Goal: Task Accomplishment & Management: Use online tool/utility

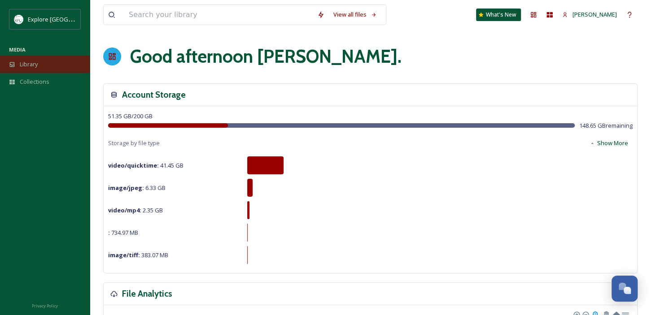
click at [52, 65] on div "Library" at bounding box center [45, 64] width 90 height 17
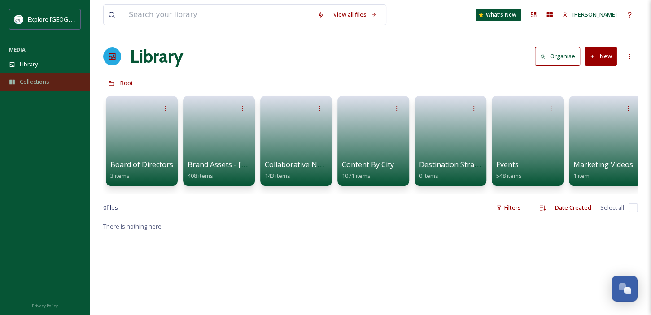
click at [55, 85] on div "Collections" at bounding box center [45, 81] width 90 height 17
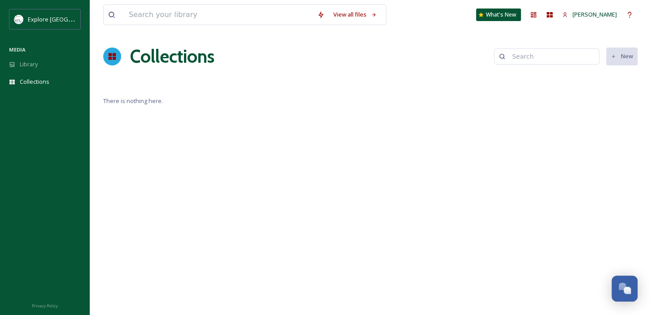
click at [60, 50] on div "MEDIA" at bounding box center [45, 50] width 90 height 12
click at [61, 61] on div "Library" at bounding box center [45, 64] width 90 height 17
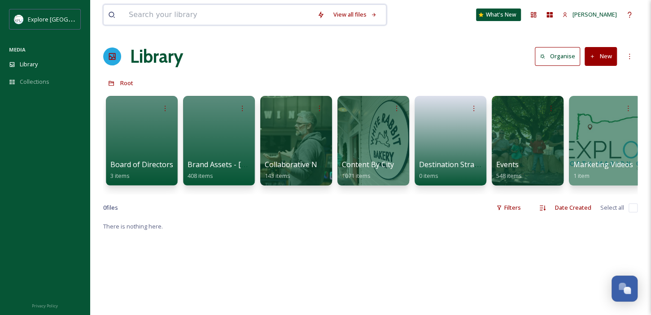
click at [155, 22] on input at bounding box center [218, 15] width 188 height 20
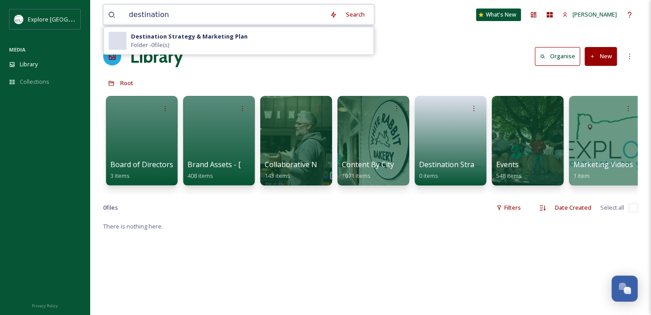
type input "destination"
click at [173, 41] on div "Destination Strategy & Marketing Plan Folder - 0 file(s)" at bounding box center [250, 40] width 238 height 17
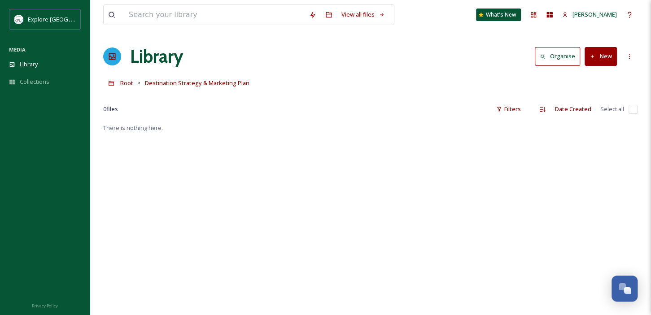
click at [593, 55] on icon at bounding box center [592, 57] width 6 height 6
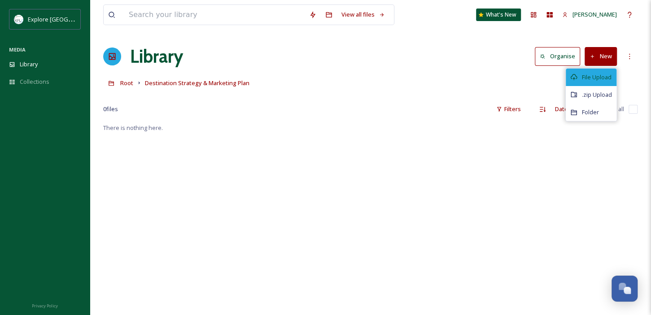
click at [587, 82] on div "File Upload" at bounding box center [591, 77] width 51 height 17
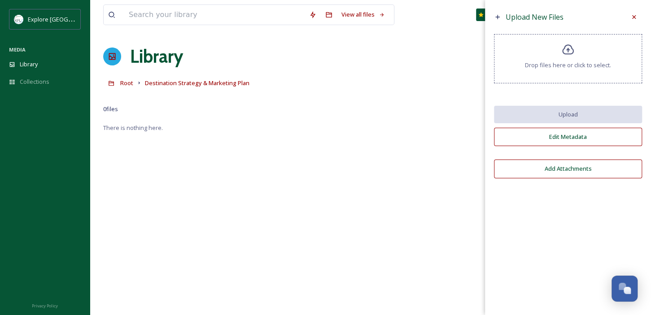
click at [574, 72] on div "Drop files here or click to select." at bounding box center [568, 58] width 148 height 49
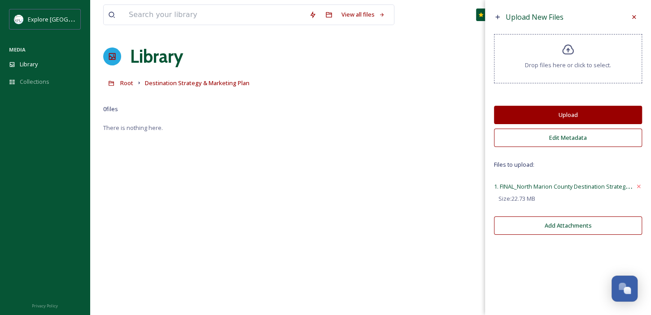
click at [556, 120] on button "Upload" at bounding box center [568, 115] width 148 height 18
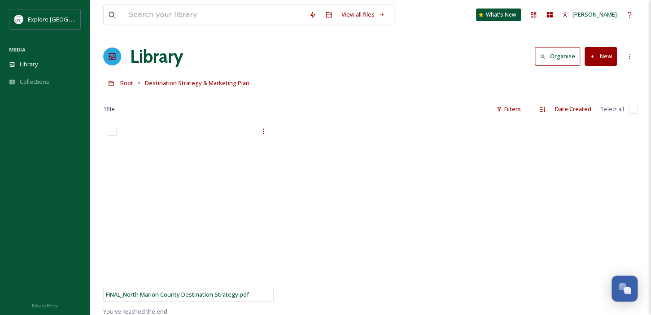
click at [346, 174] on div at bounding box center [370, 214] width 175 height 184
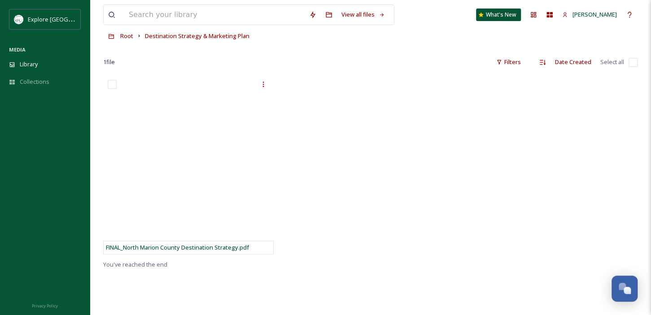
scroll to position [50, 0]
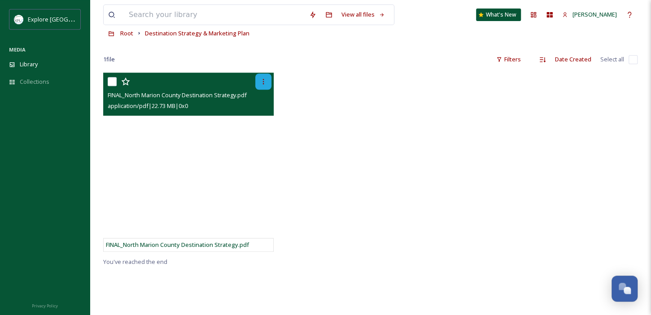
click at [260, 80] on div at bounding box center [263, 82] width 16 height 16
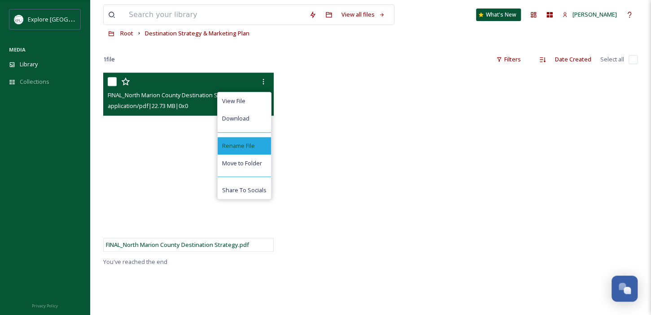
click at [238, 148] on span "Rename File" at bounding box center [238, 146] width 33 height 9
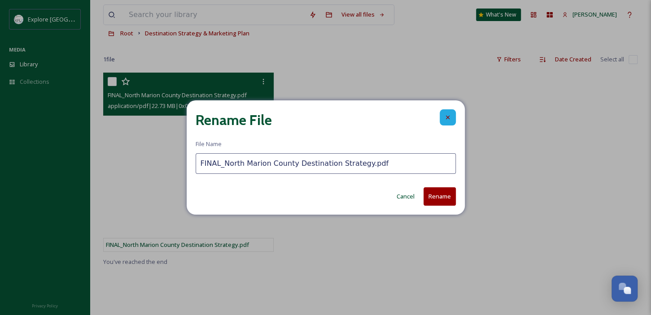
click at [448, 114] on div at bounding box center [447, 117] width 16 height 16
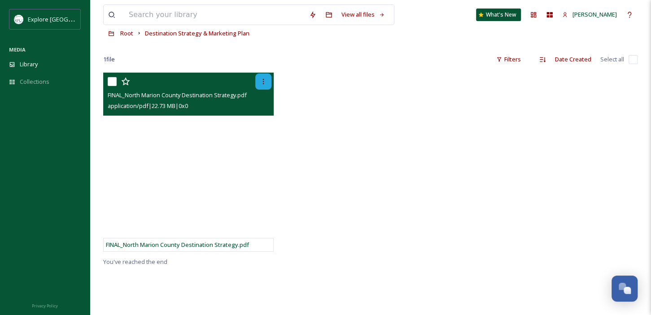
click at [266, 82] on icon at bounding box center [263, 81] width 7 height 7
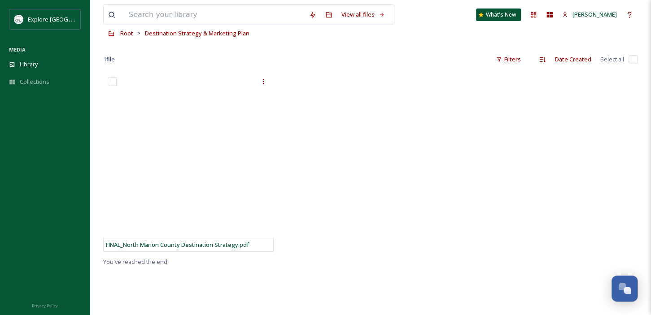
click at [428, 173] on div at bounding box center [370, 165] width 175 height 184
click at [301, 185] on div at bounding box center [370, 165] width 175 height 184
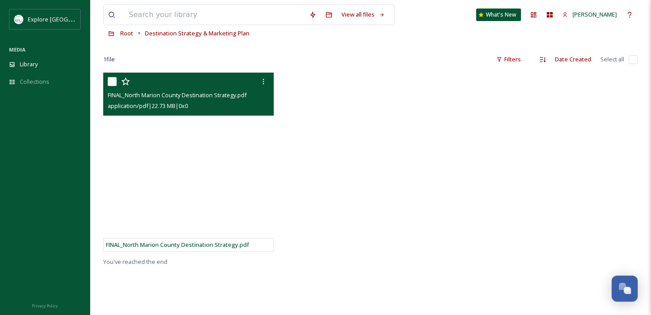
click at [161, 86] on div at bounding box center [190, 82] width 164 height 16
click at [265, 79] on icon at bounding box center [263, 81] width 7 height 7
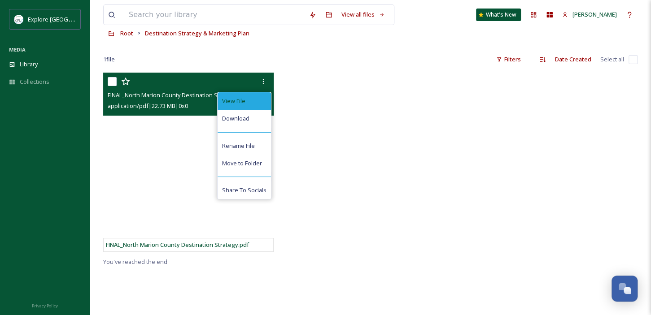
click at [256, 100] on div "View File" at bounding box center [244, 100] width 53 height 17
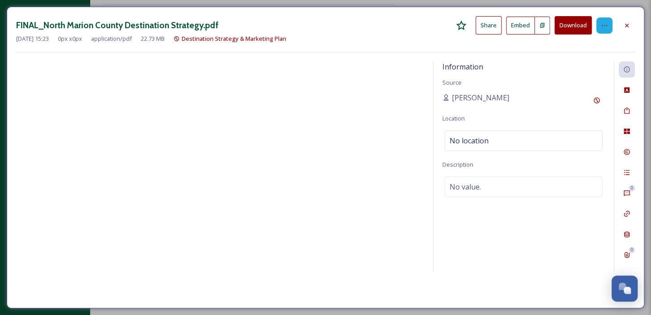
click at [604, 27] on icon at bounding box center [603, 25] width 7 height 7
click at [609, 25] on div at bounding box center [604, 25] width 16 height 16
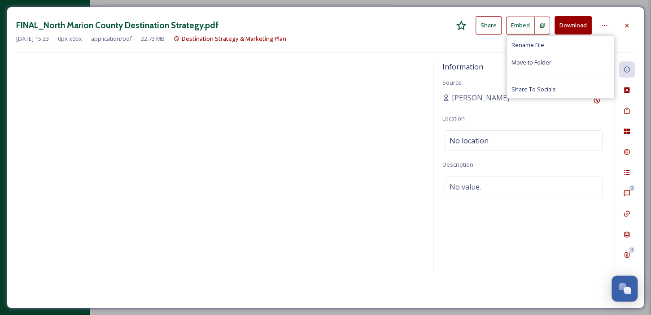
click at [329, 27] on div "FINAL_North Marion County Destination Strategy.pdf Share Embed Download Rename …" at bounding box center [325, 25] width 618 height 18
click at [624, 26] on icon at bounding box center [626, 25] width 7 height 7
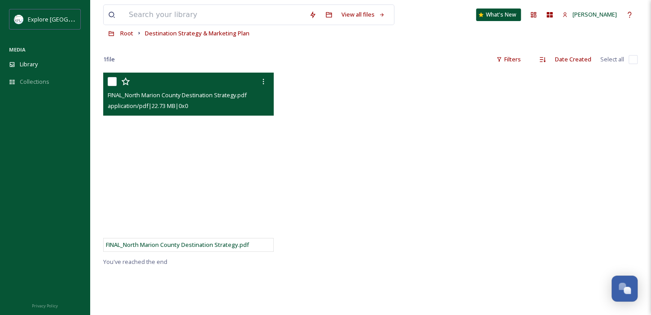
click at [310, 218] on div at bounding box center [370, 165] width 175 height 184
